Goal: Information Seeking & Learning: Understand process/instructions

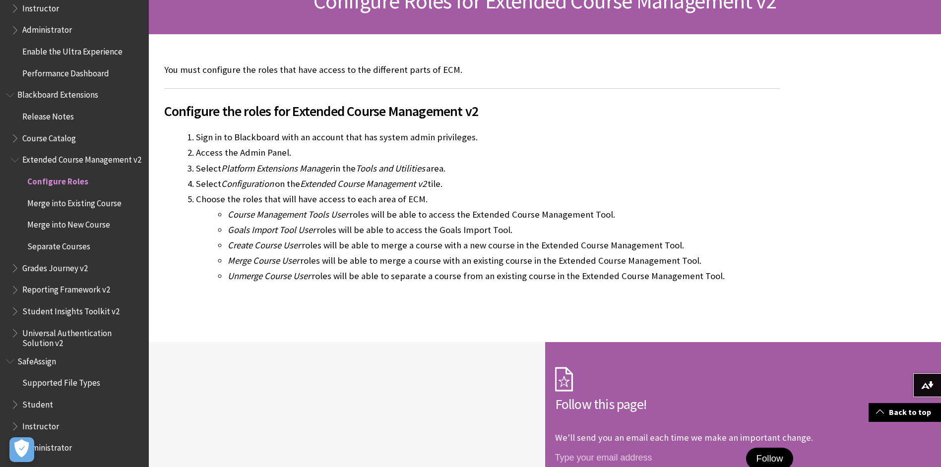
scroll to position [149, 0]
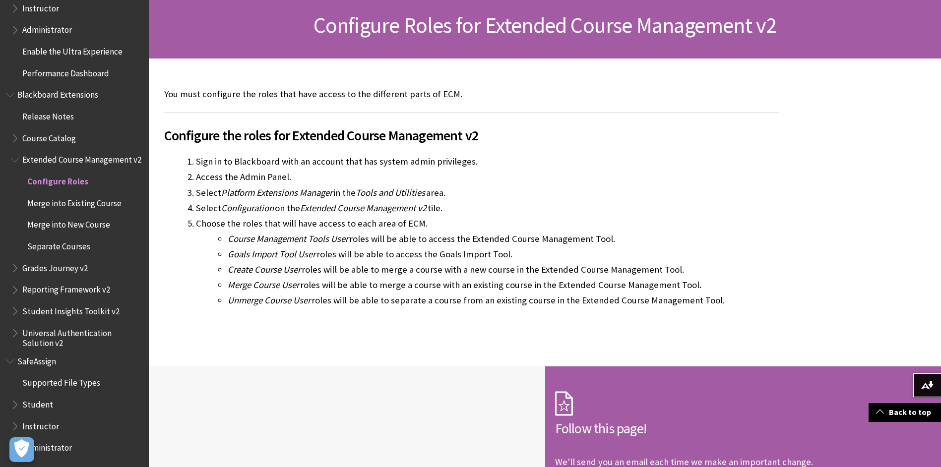
click at [81, 201] on span "Merge into Existing Course" at bounding box center [74, 201] width 94 height 13
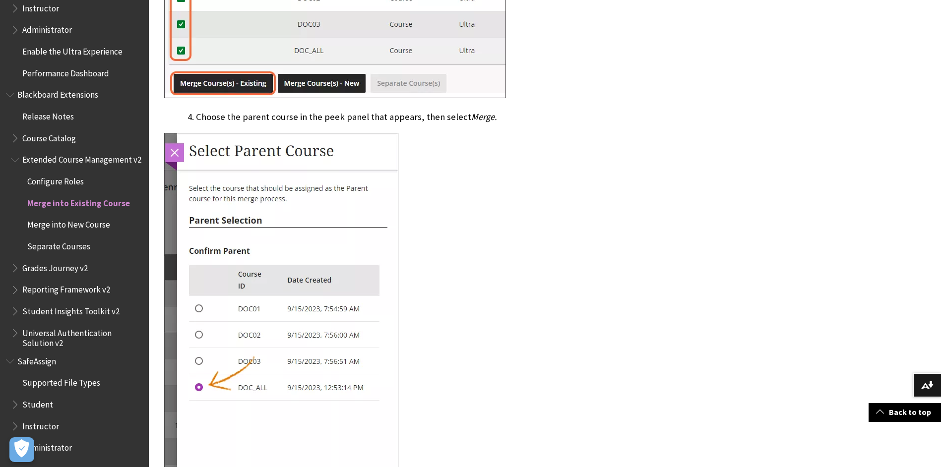
scroll to position [446, 0]
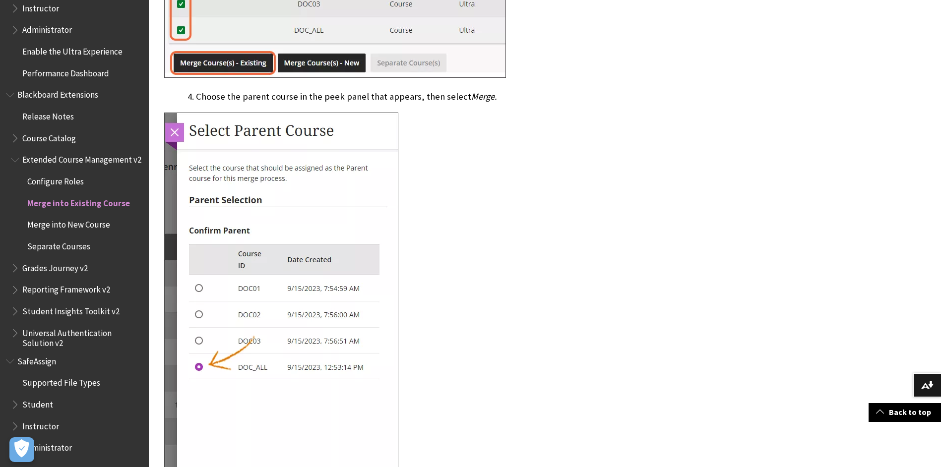
click at [101, 226] on span "Merge into New Course" at bounding box center [68, 223] width 83 height 13
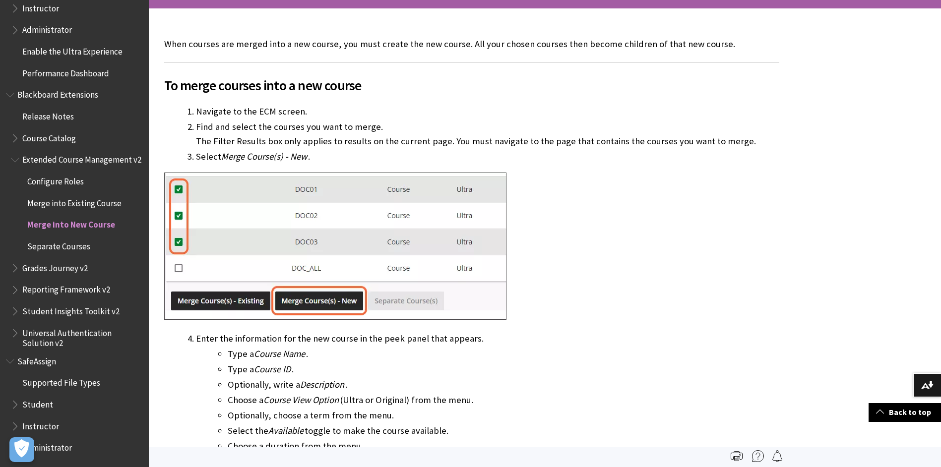
scroll to position [198, 0]
click at [70, 178] on span "Configure Roles" at bounding box center [55, 179] width 57 height 13
click at [53, 197] on span "Merge into Existing Course" at bounding box center [74, 201] width 94 height 13
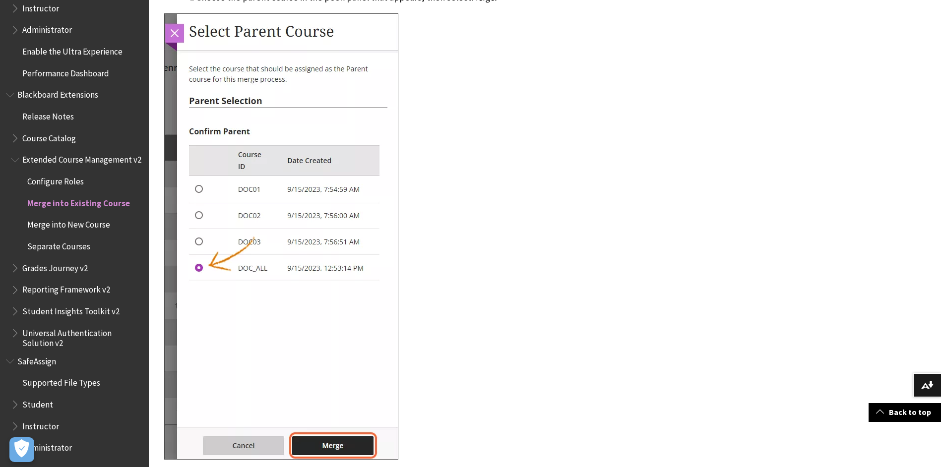
scroll to position [794, 0]
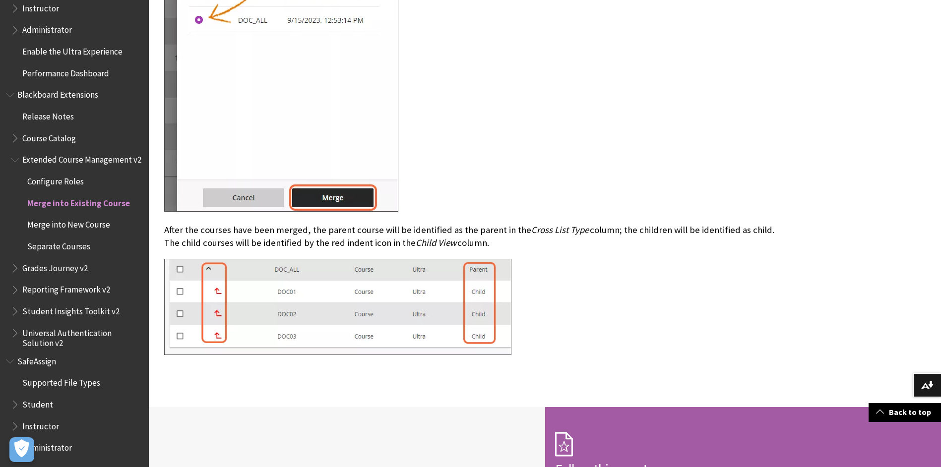
click at [83, 244] on span "Separate Courses" at bounding box center [58, 244] width 63 height 13
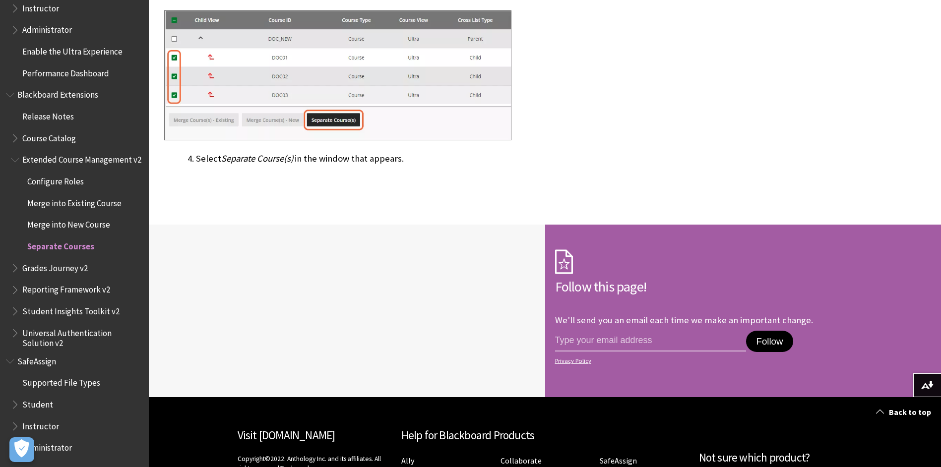
scroll to position [198, 0]
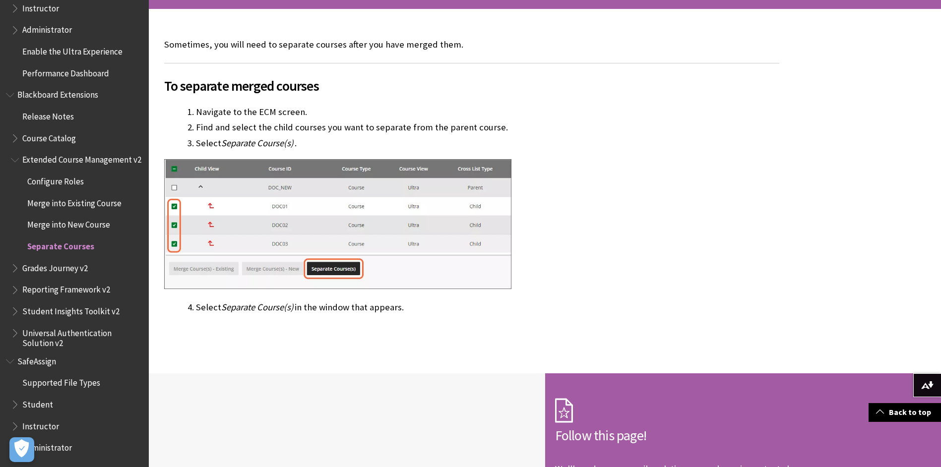
click at [11, 269] on span "Book outline for Blackboard Extensions" at bounding box center [16, 266] width 10 height 12
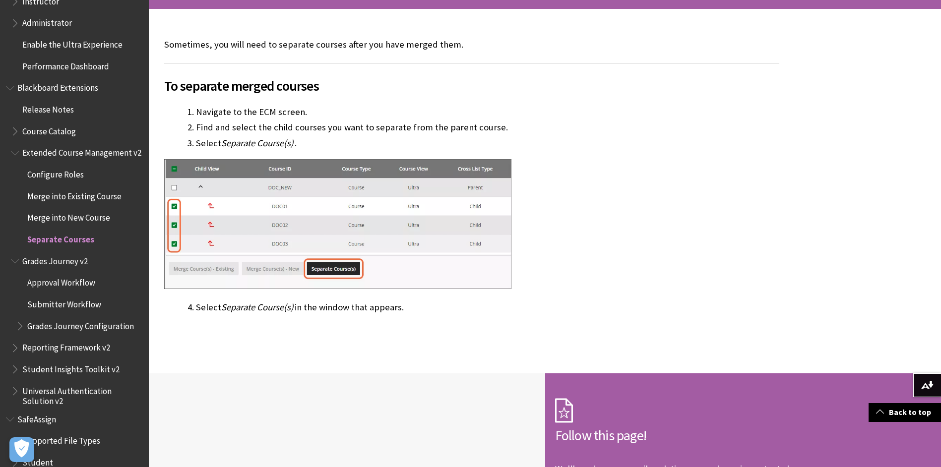
click at [71, 288] on span "Approval Workflow" at bounding box center [61, 281] width 68 height 13
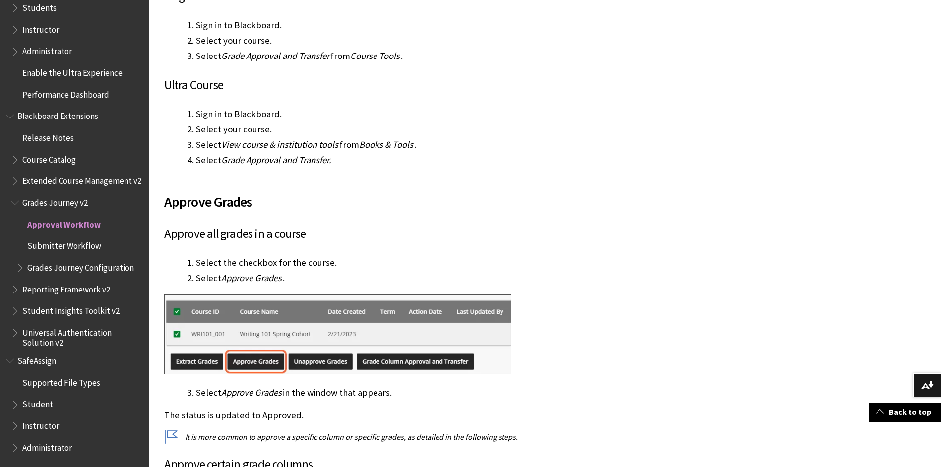
scroll to position [397, 0]
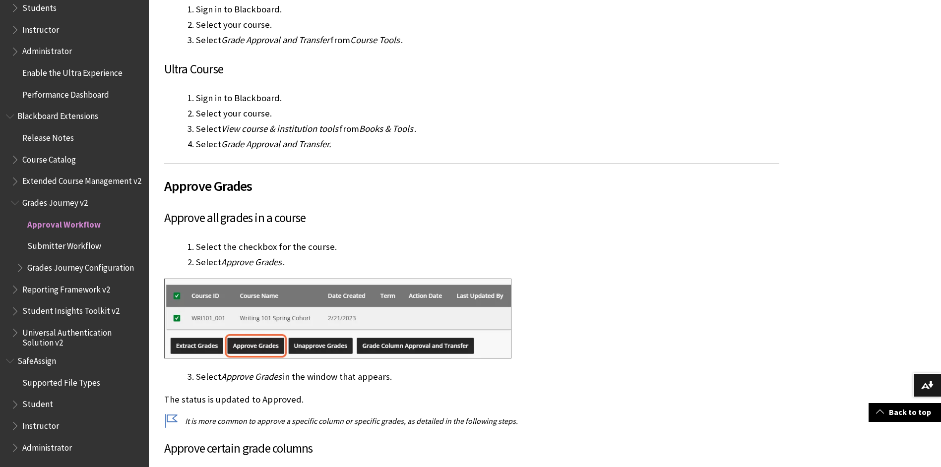
click at [81, 246] on span "Submitter Workflow" at bounding box center [64, 244] width 74 height 13
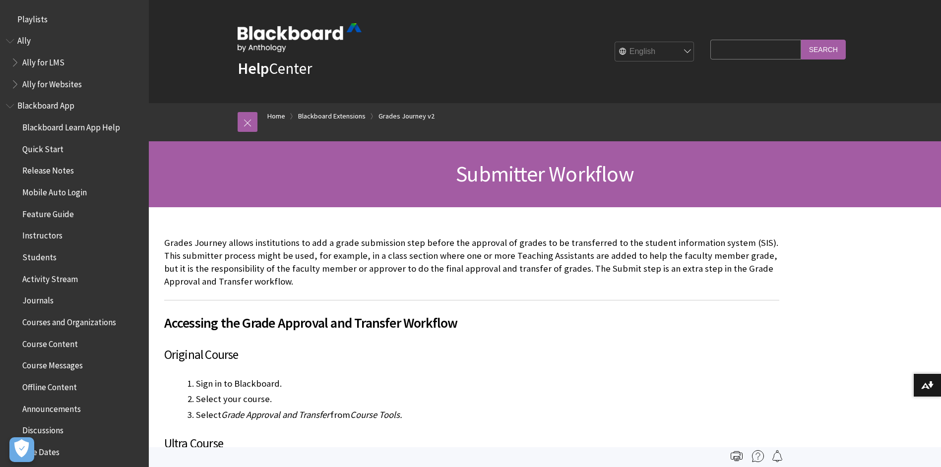
scroll to position [977, 0]
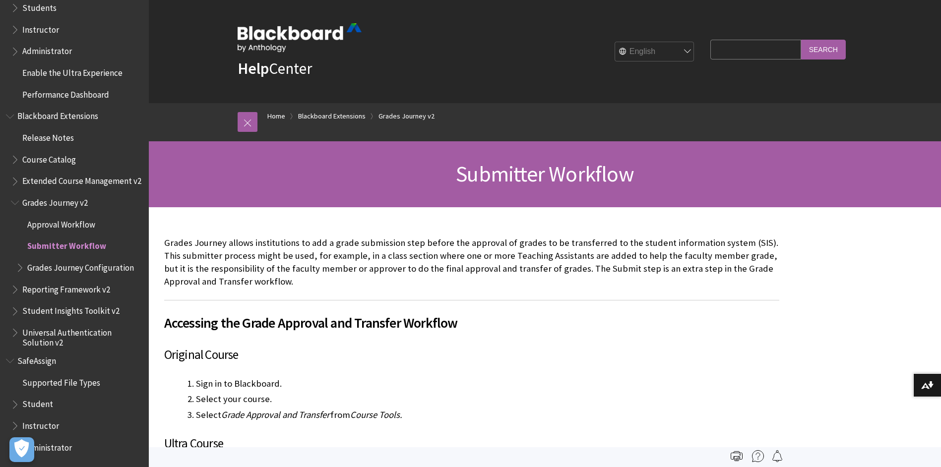
click at [17, 151] on span "Book outline for Blackboard Extensions" at bounding box center [16, 157] width 10 height 12
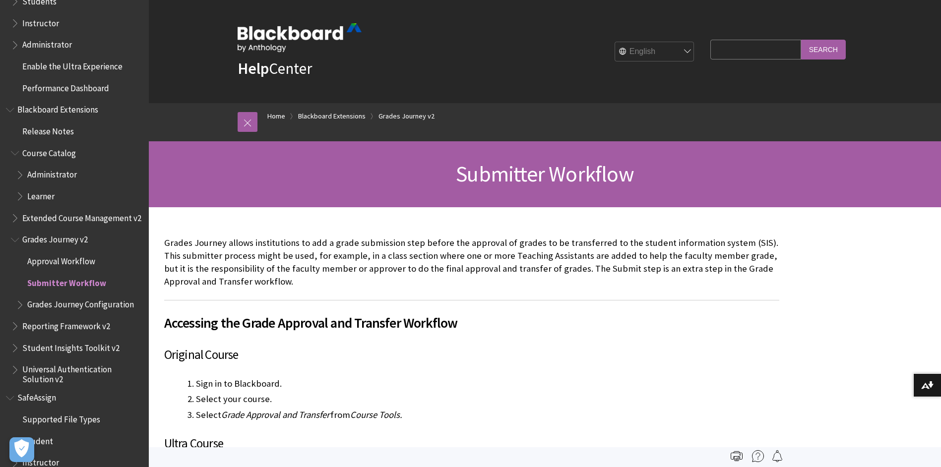
click at [27, 175] on span "Administrator" at bounding box center [79, 175] width 127 height 17
click at [21, 176] on span "Book outline for Blackboard Extensions" at bounding box center [21, 173] width 10 height 12
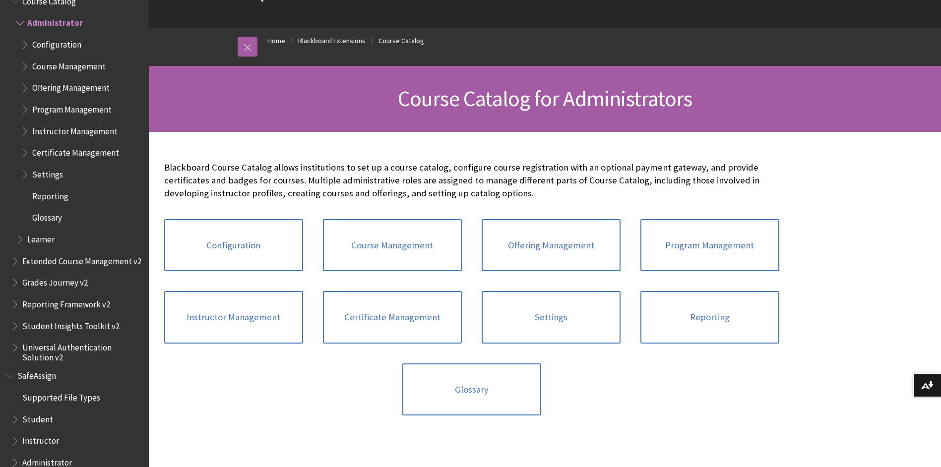
scroll to position [99, 0]
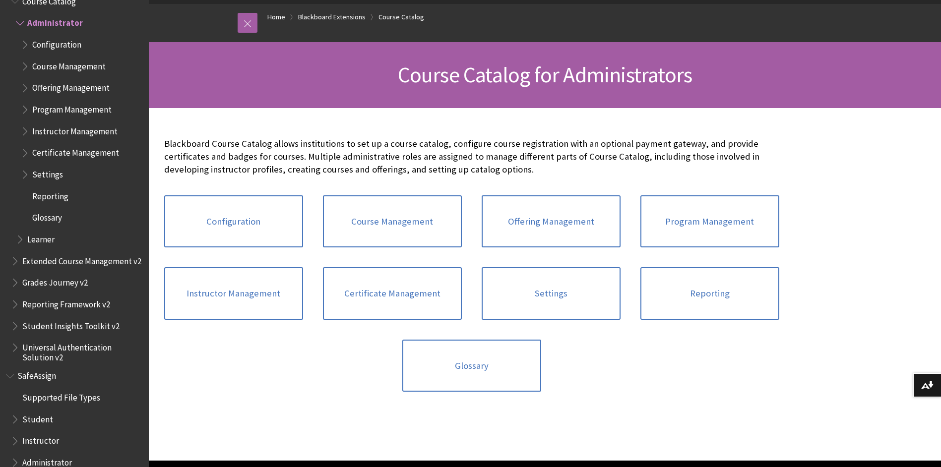
click at [874, 173] on div at bounding box center [545, 284] width 792 height 353
click at [461, 160] on p "Blackboard Course Catalog allows institutions to set up a course catalog, confi…" at bounding box center [471, 156] width 615 height 39
click at [262, 294] on link "Instructor Management" at bounding box center [233, 293] width 139 height 53
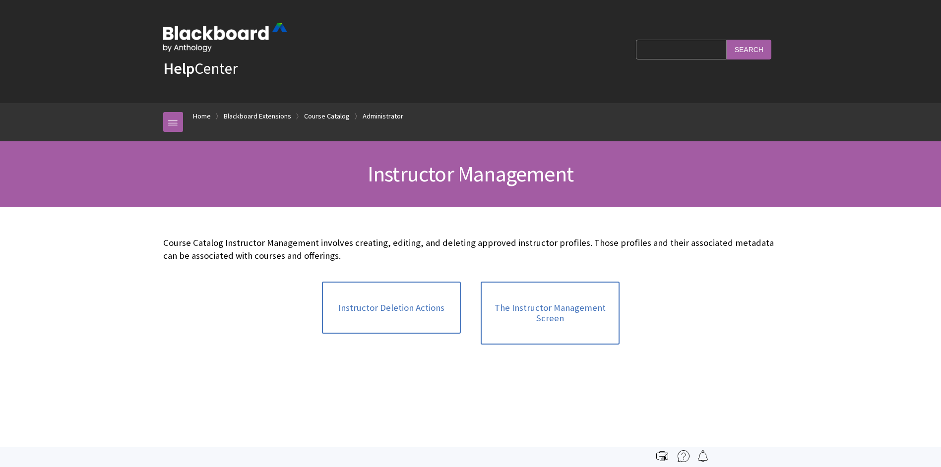
scroll to position [1200, 0]
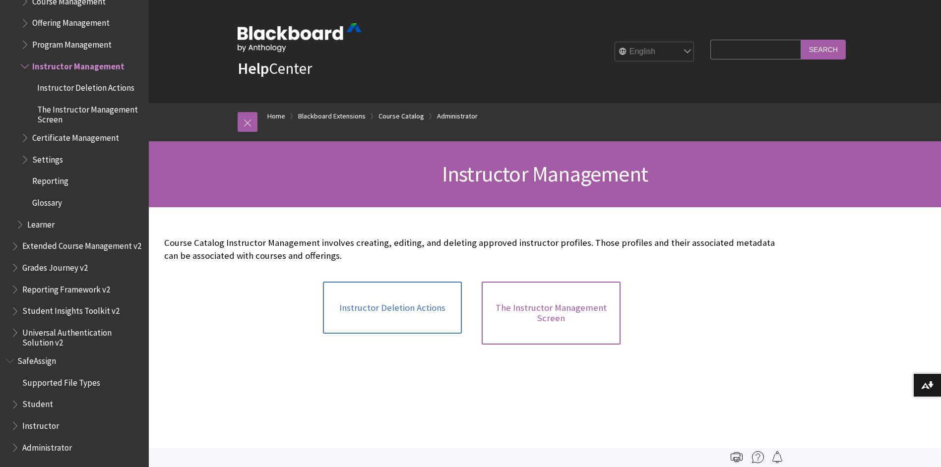
click at [539, 304] on link "The Instructor Management Screen" at bounding box center [551, 313] width 139 height 63
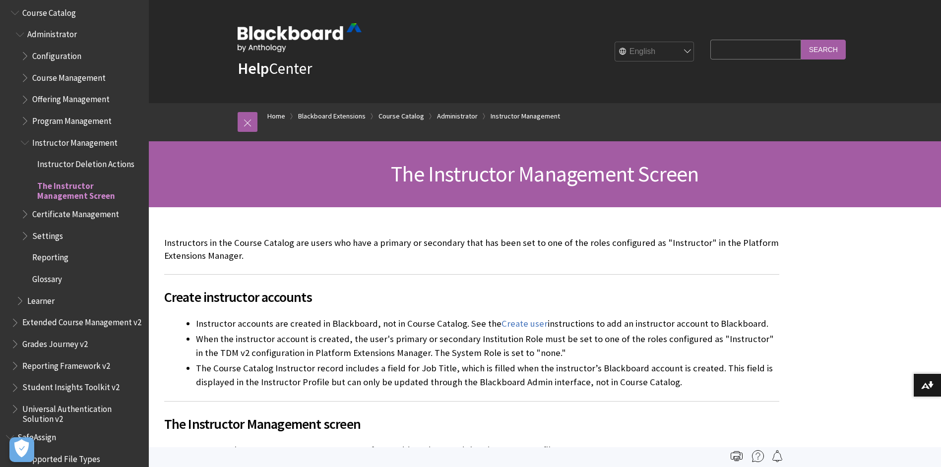
scroll to position [1101, 0]
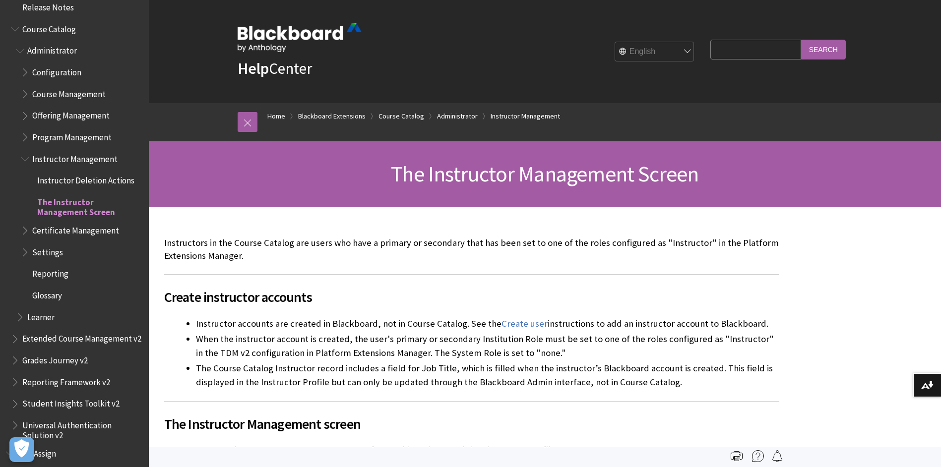
click at [62, 73] on span "Configuration" at bounding box center [56, 70] width 49 height 13
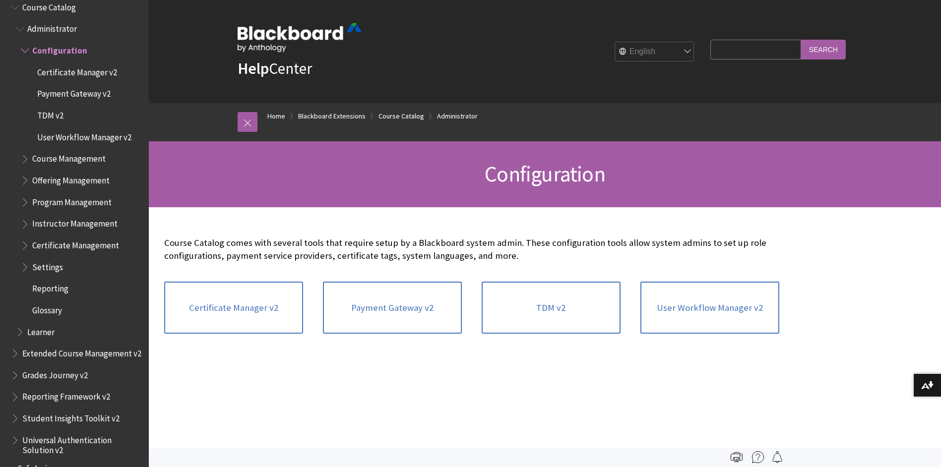
scroll to position [1101, 0]
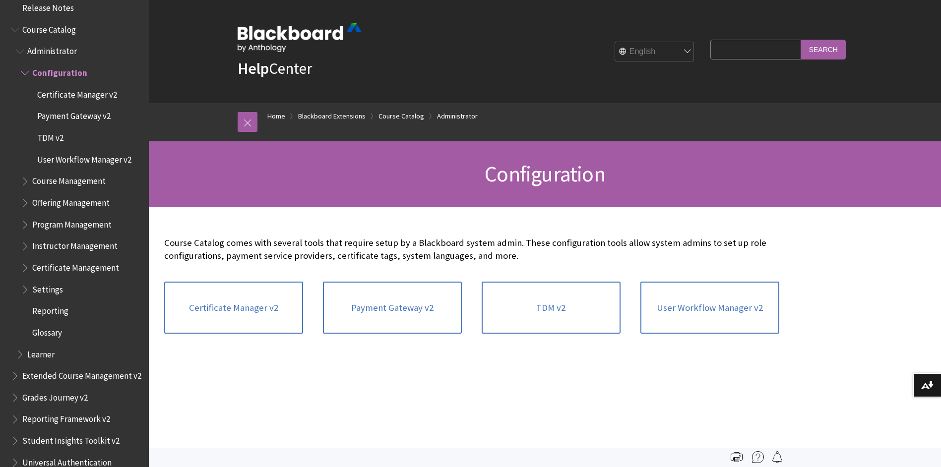
click at [30, 47] on span "Administrator" at bounding box center [52, 49] width 50 height 13
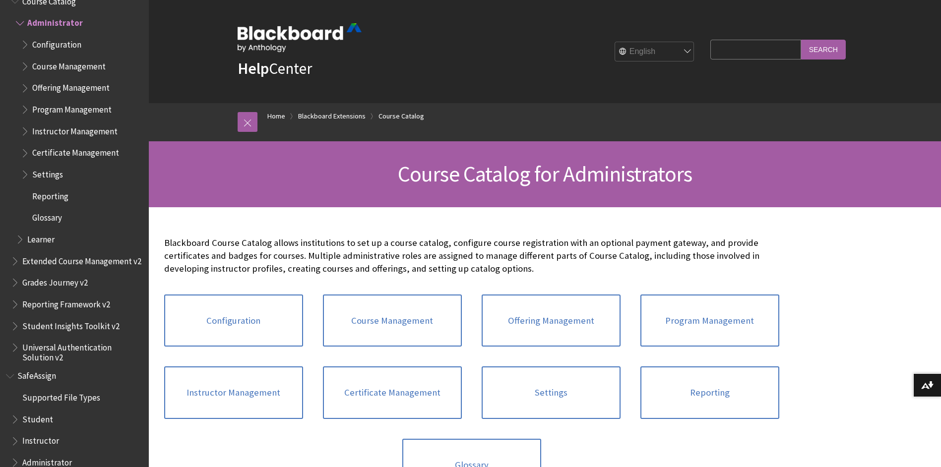
scroll to position [50, 0]
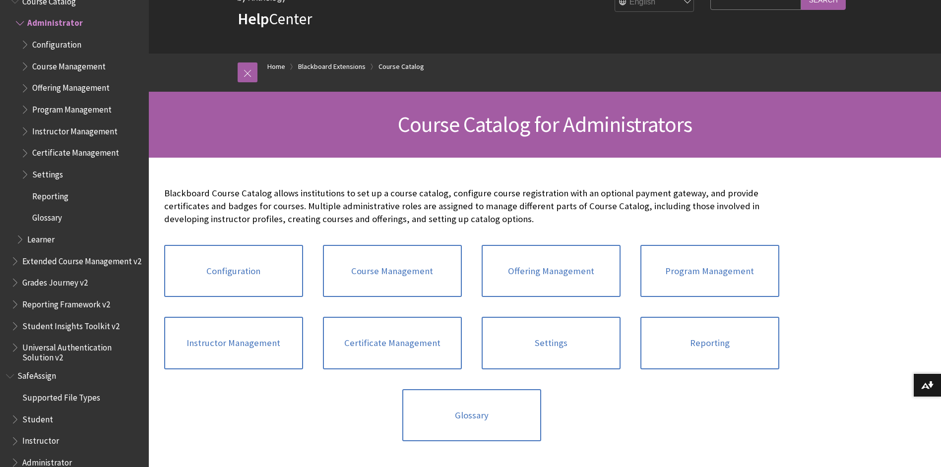
click at [70, 347] on span "Universal Authentication Solution v2" at bounding box center [82, 350] width 120 height 23
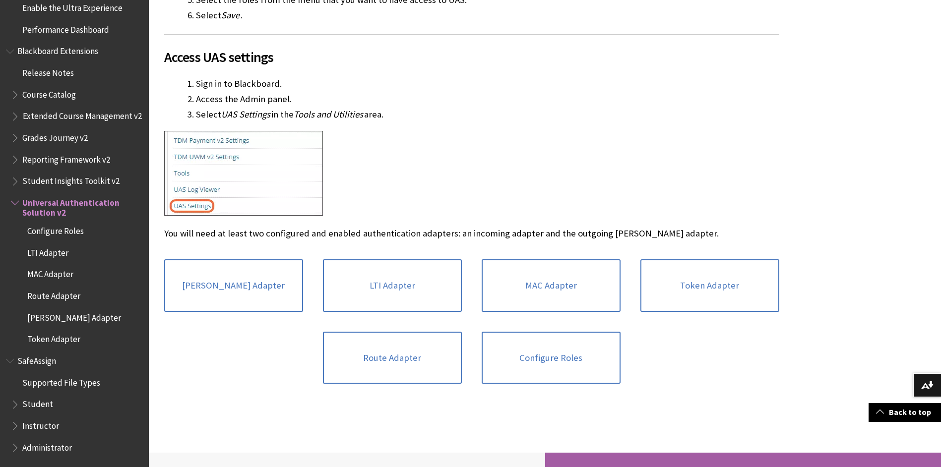
scroll to position [645, 0]
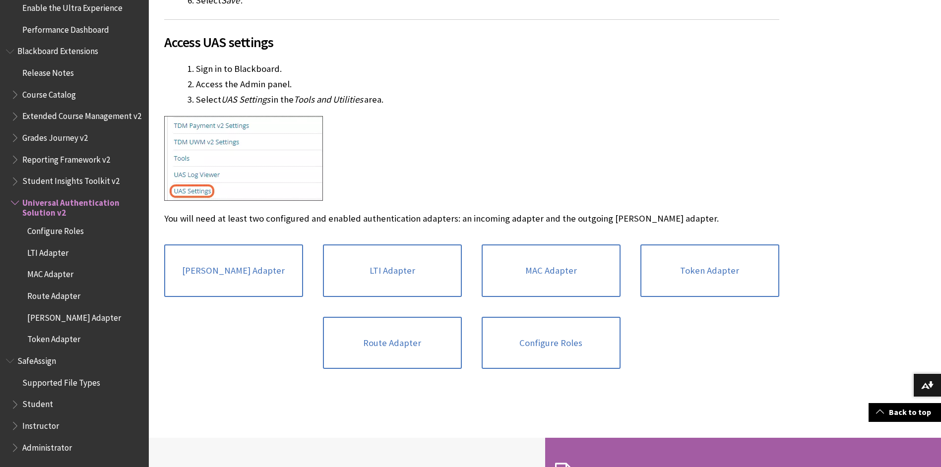
click at [86, 183] on span "Student Insights Toolkit v2" at bounding box center [70, 179] width 97 height 13
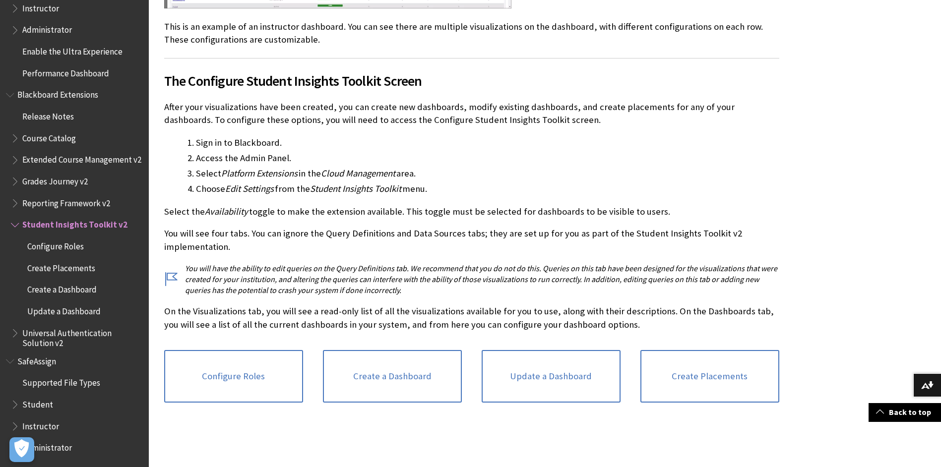
scroll to position [893, 0]
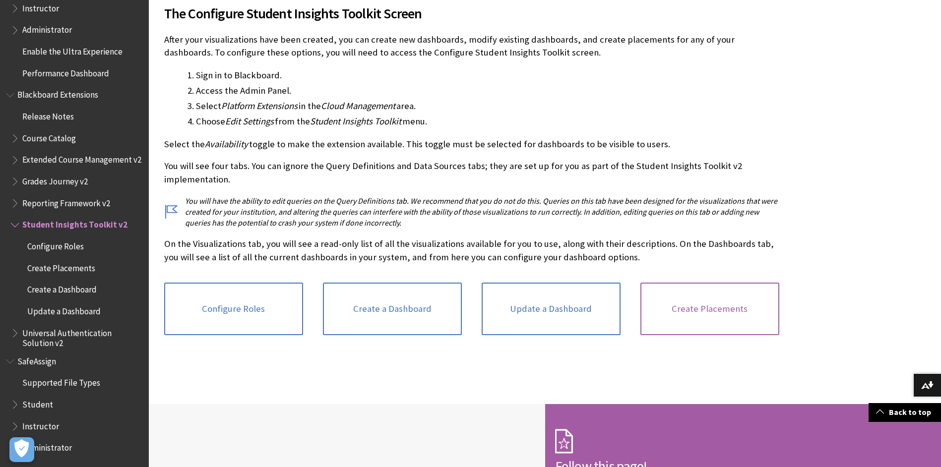
click at [709, 289] on link "Create Placements" at bounding box center [709, 309] width 139 height 53
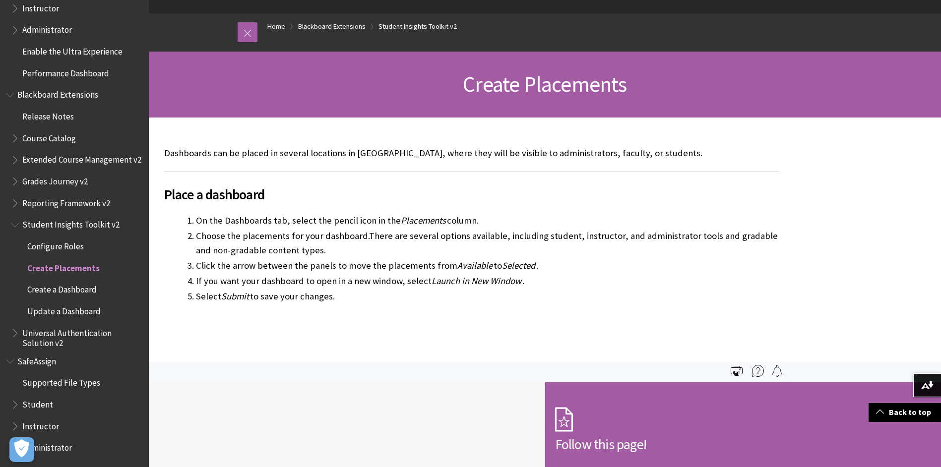
scroll to position [50, 0]
